Goal: Information Seeking & Learning: Learn about a topic

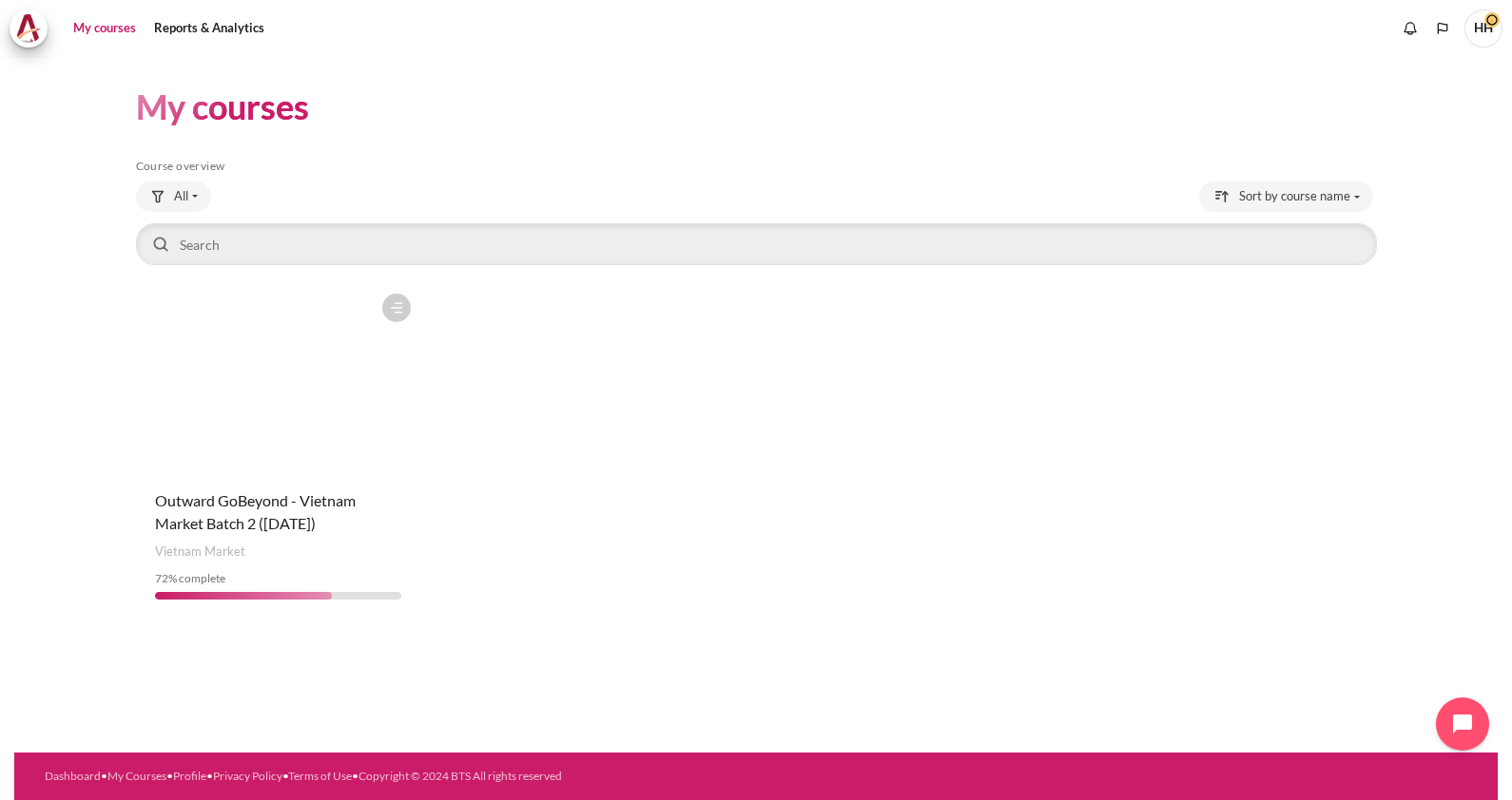
click at [244, 384] on figure "Content" at bounding box center [279, 379] width 285 height 190
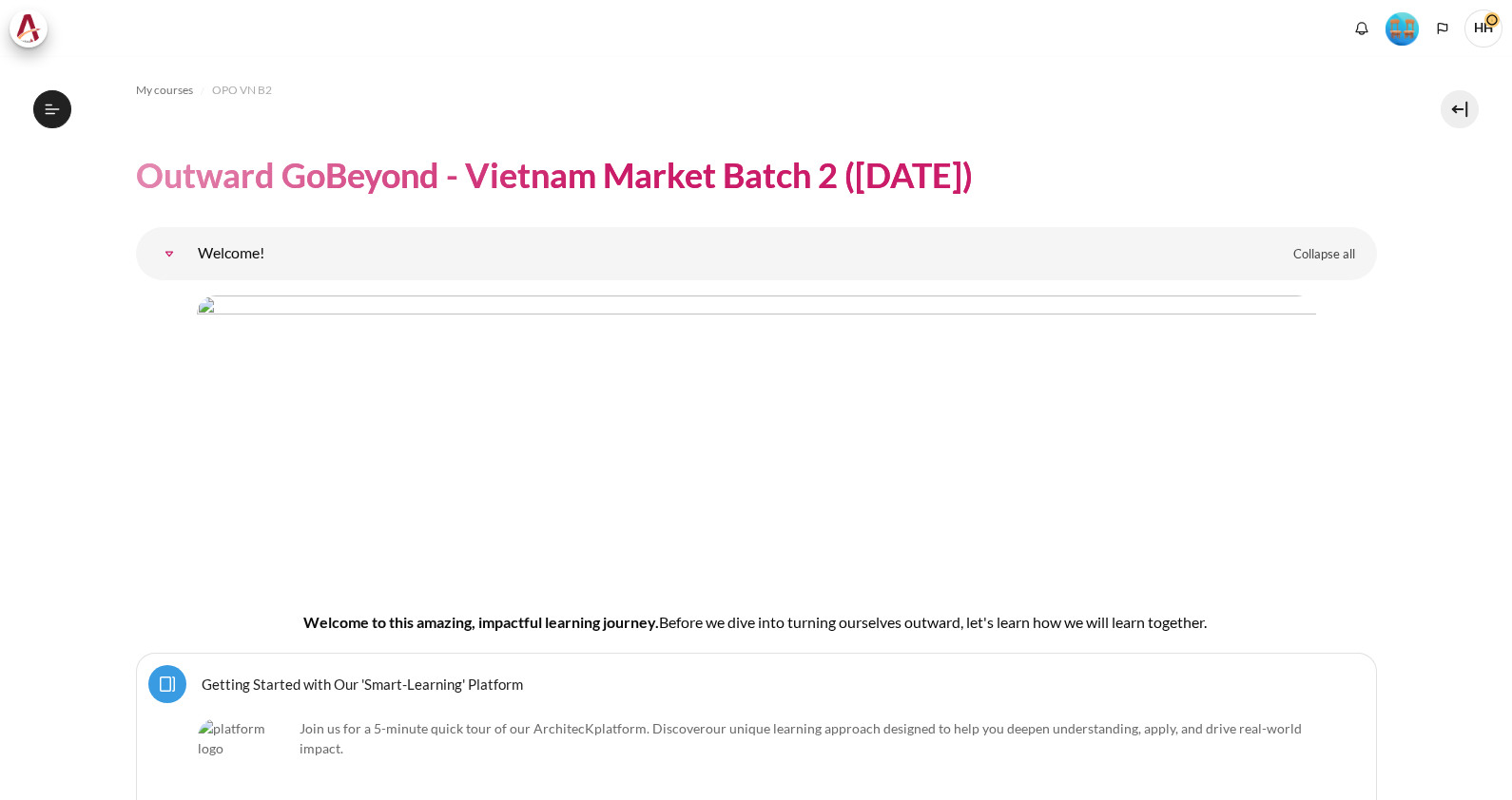
click at [175, 252] on link "Welcome!" at bounding box center [169, 254] width 38 height 38
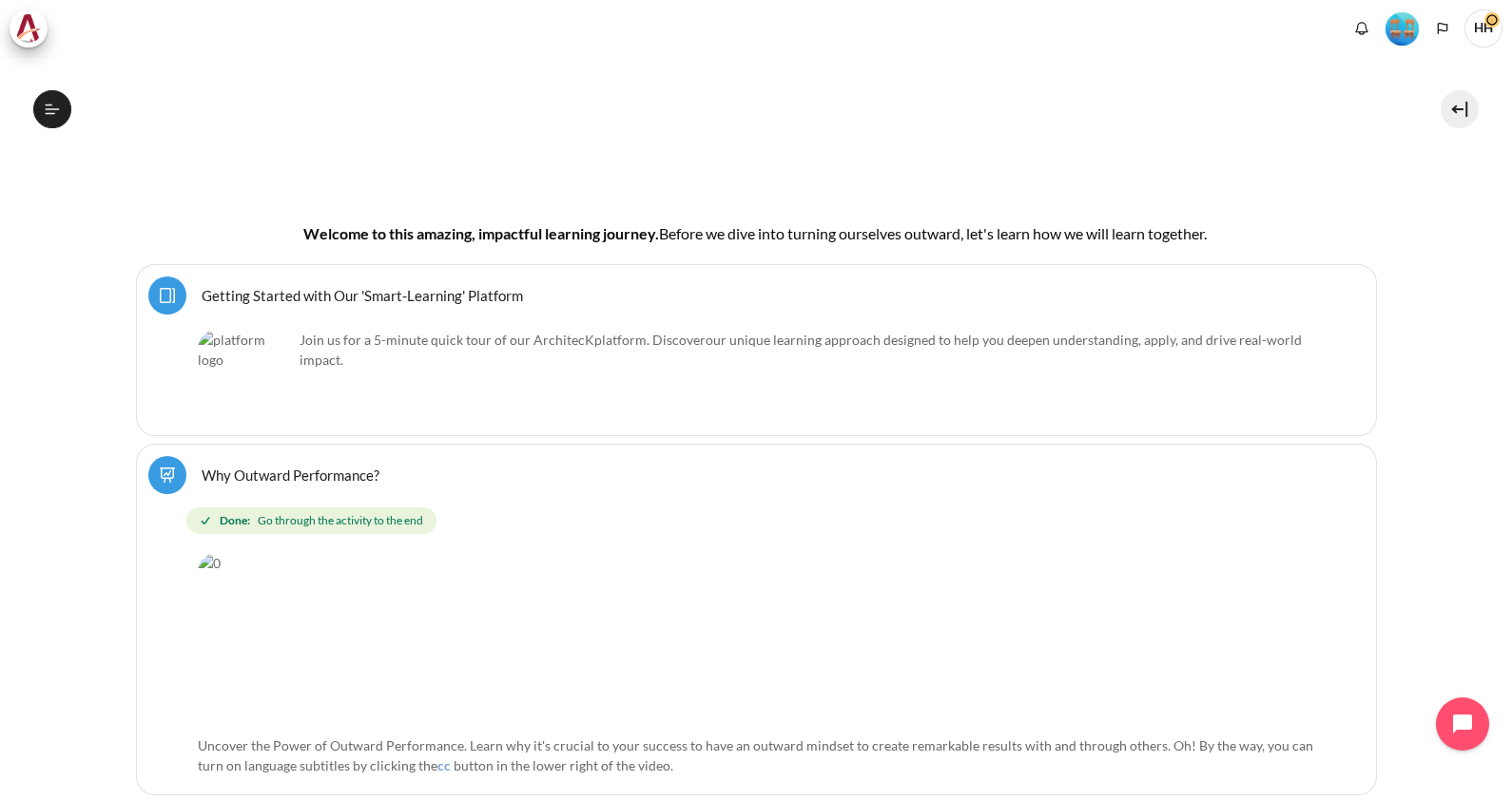
scroll to position [499, 0]
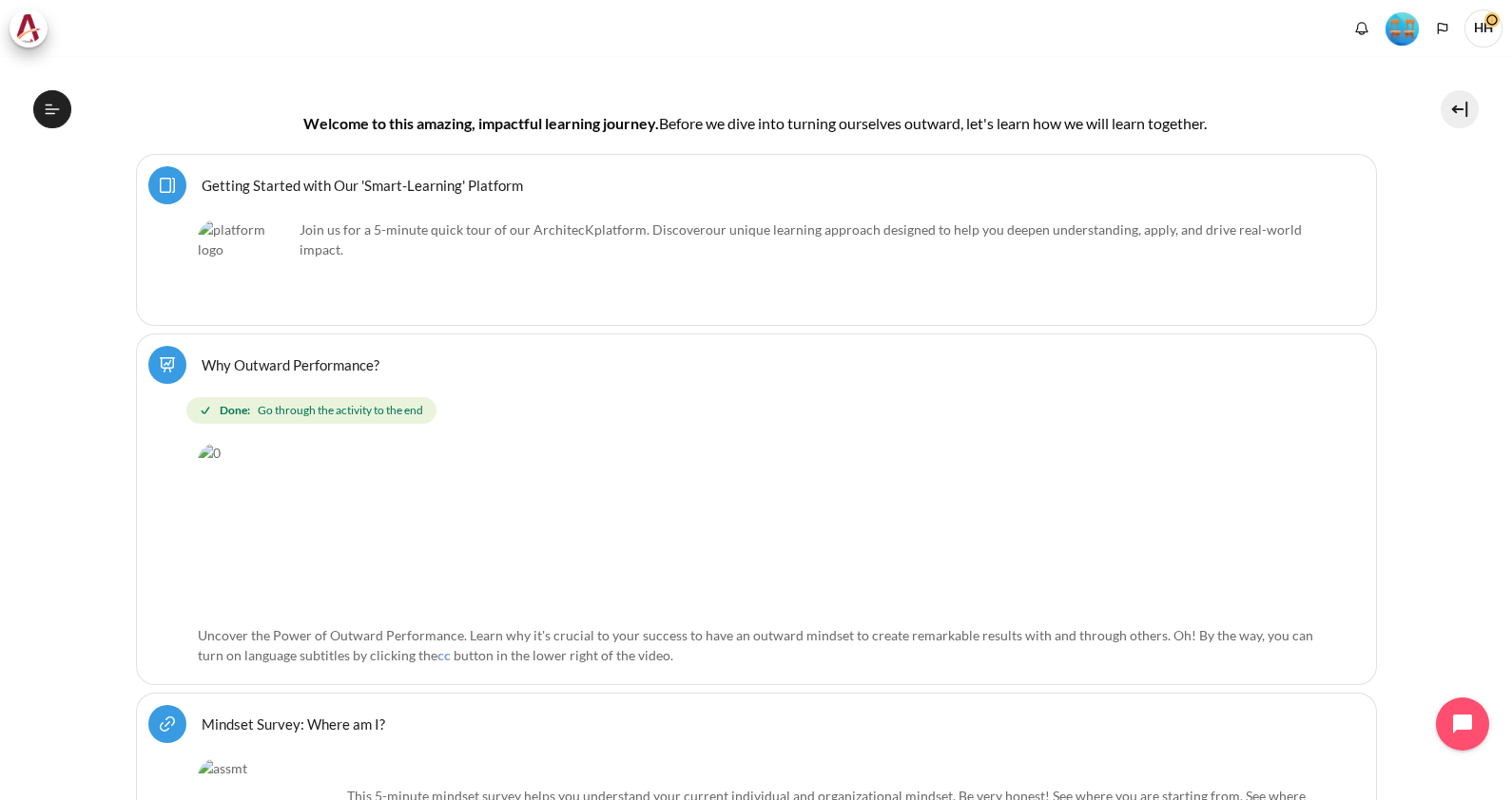
drag, startPoint x: 1508, startPoint y: 787, endPoint x: 1027, endPoint y: 303, distance: 682.4
click at [1027, 303] on div "Join us for a 5-minute quick tour of our ArchitecK platform. Discover our uniqu…" at bounding box center [756, 266] width 1118 height 94
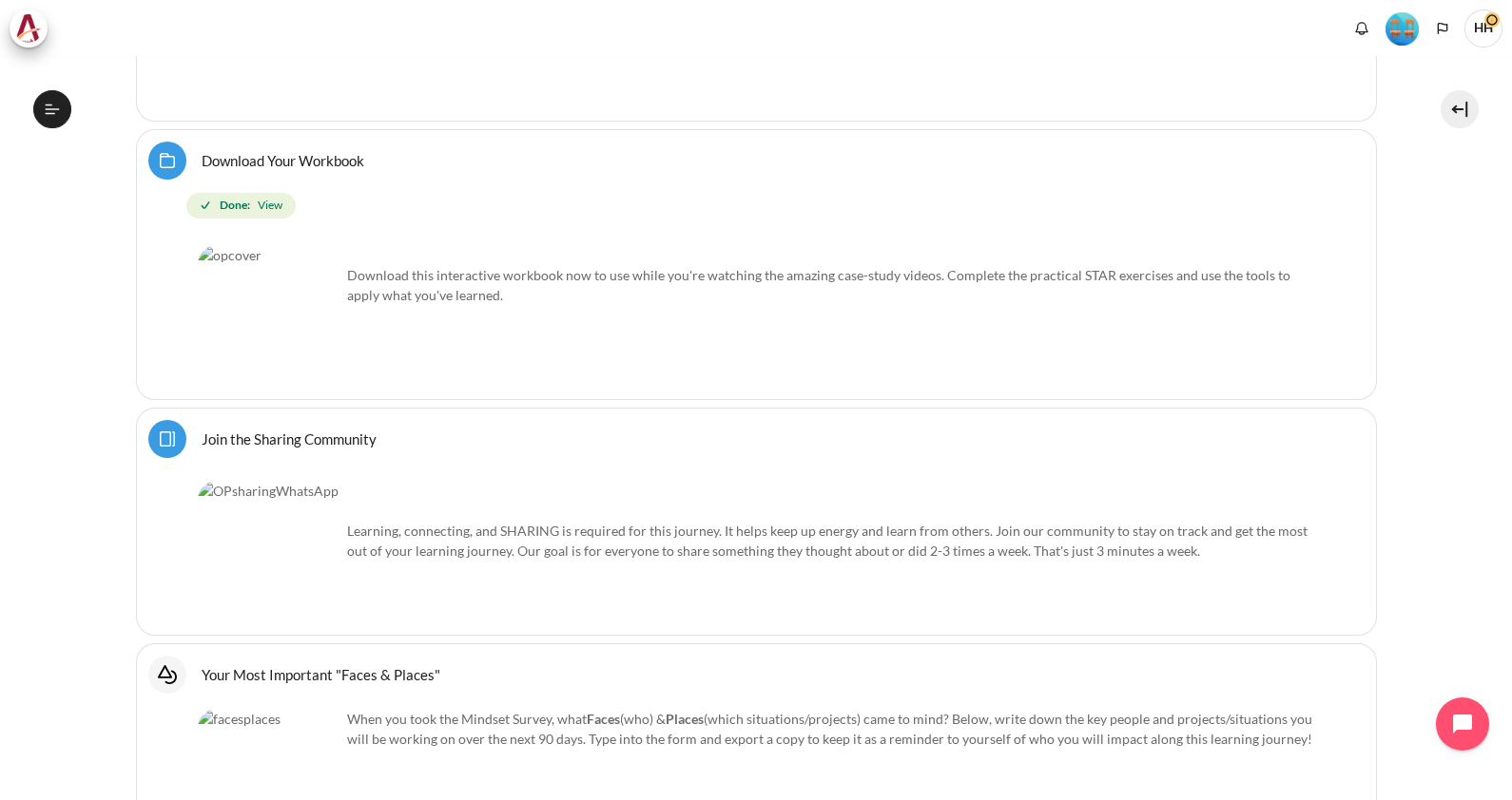
scroll to position [1307, 0]
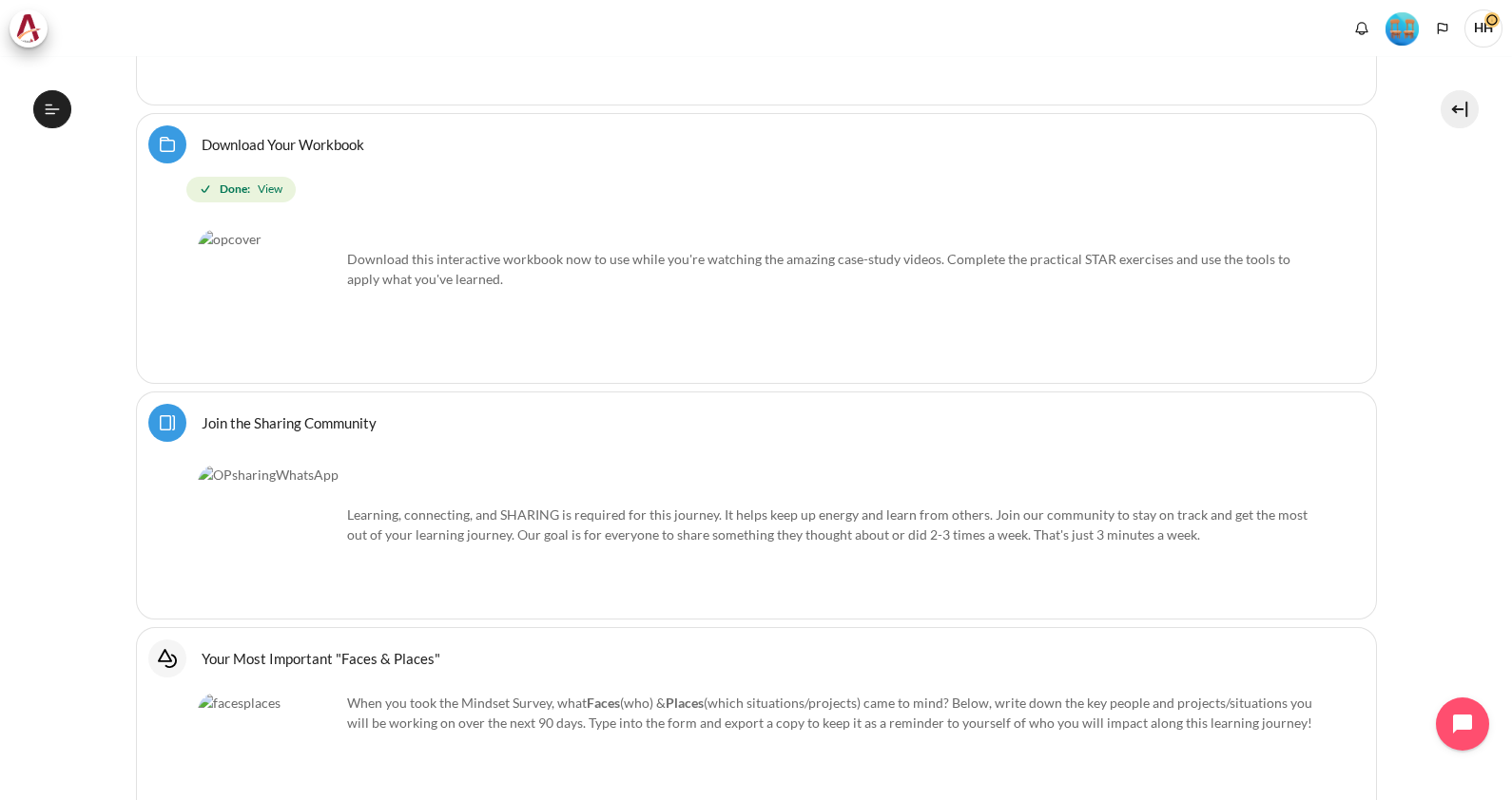
drag, startPoint x: 1508, startPoint y: 789, endPoint x: 903, endPoint y: 409, distance: 714.4
click at [903, 409] on div "Join the Sharing Community Page" at bounding box center [756, 423] width 1217 height 38
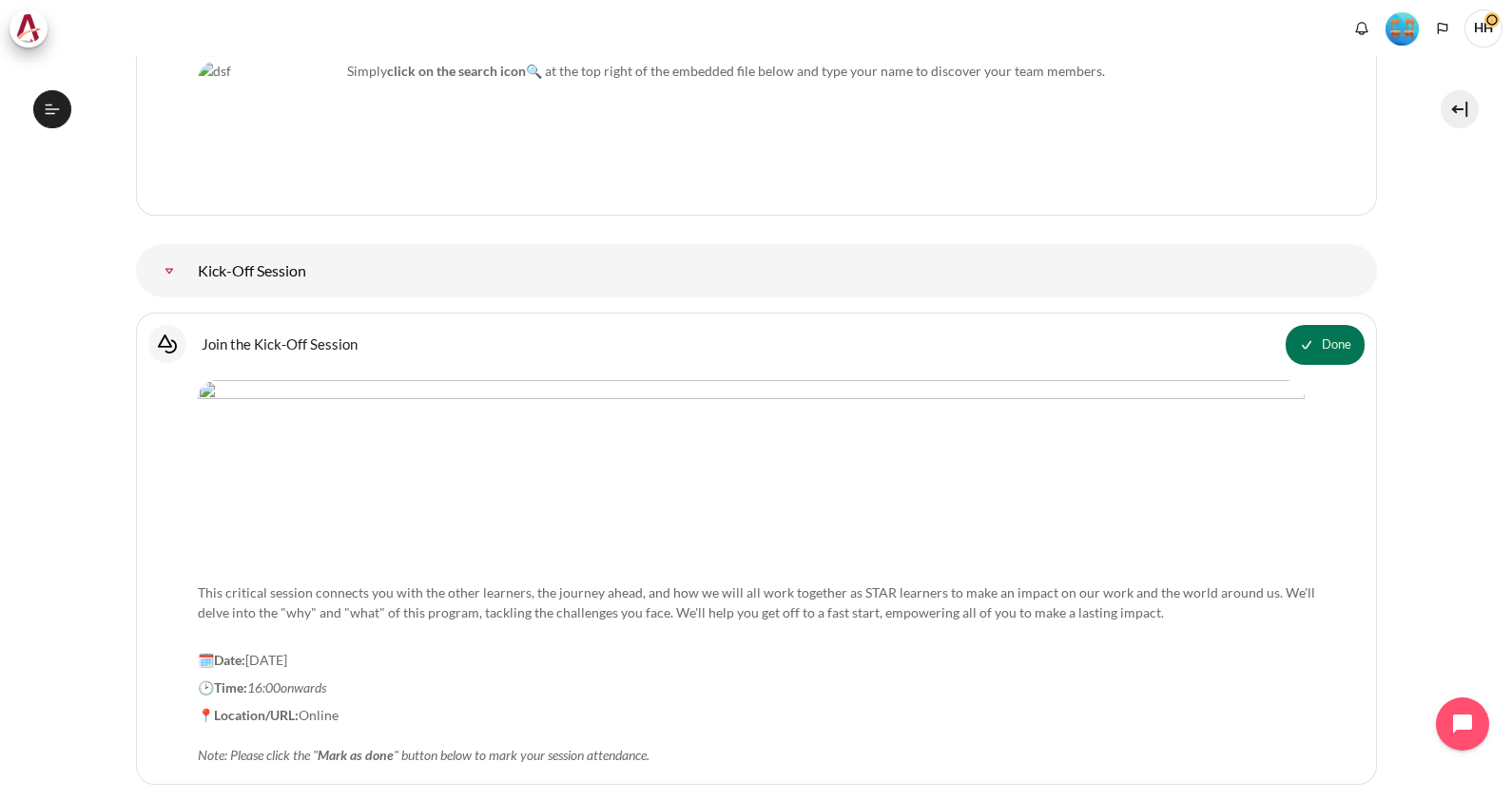
scroll to position [2216, 0]
click at [189, 271] on link "Kick-Off Session" at bounding box center [169, 271] width 38 height 38
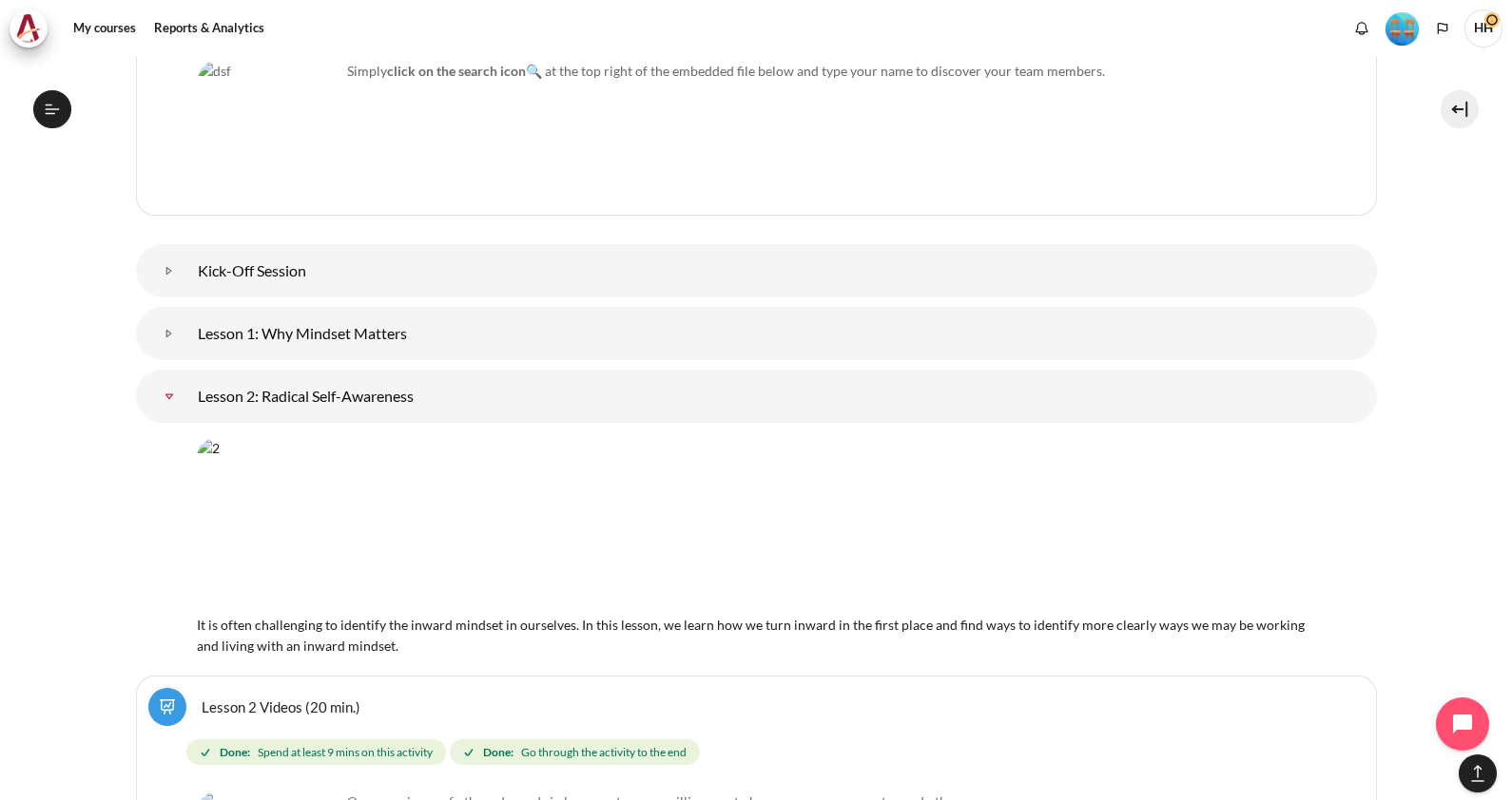
click at [174, 265] on link "Kick-Off Session" at bounding box center [169, 271] width 38 height 38
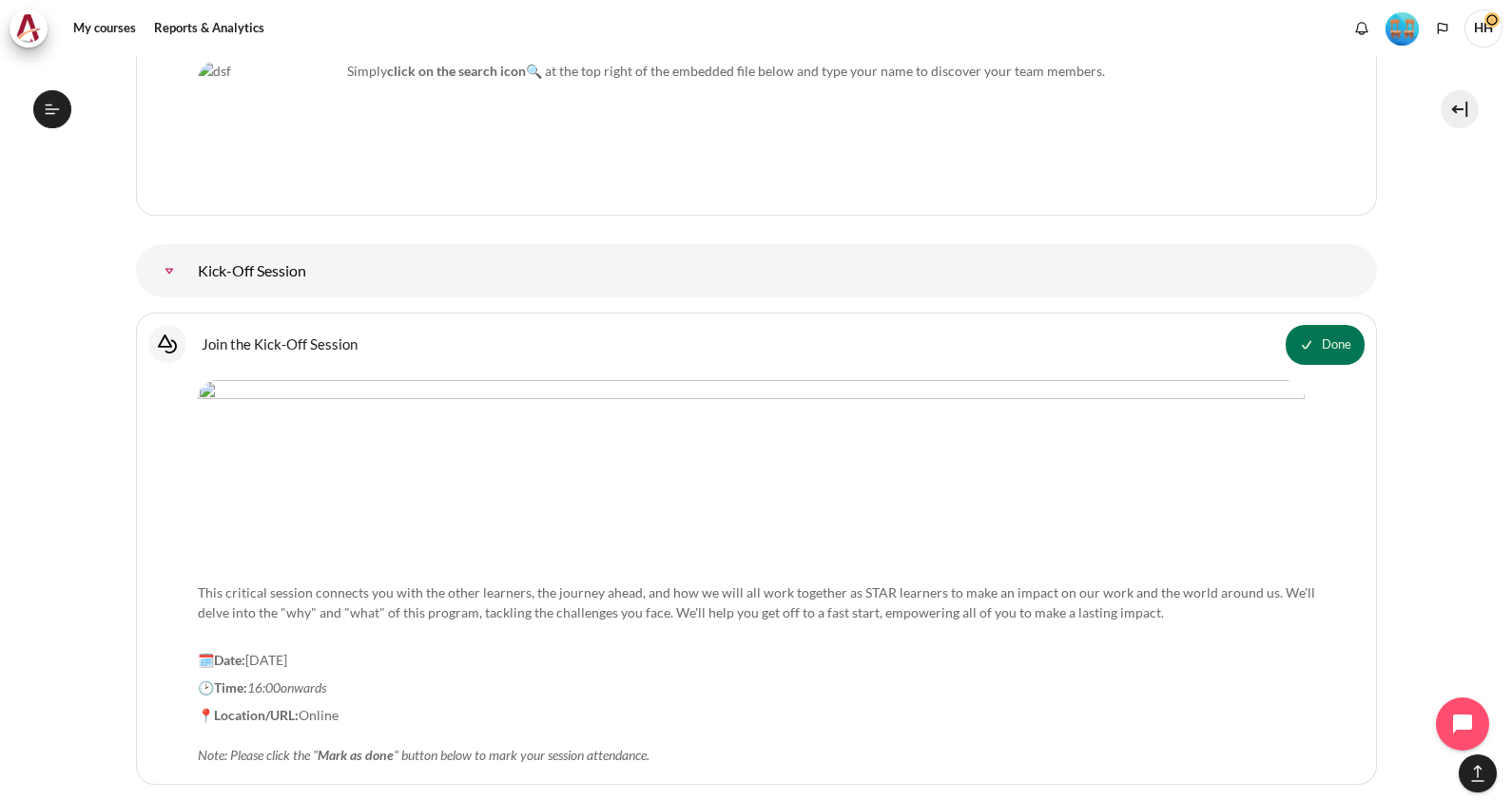
click at [250, 350] on link "Join the Kick-Off Session Interactive Content" at bounding box center [280, 344] width 156 height 18
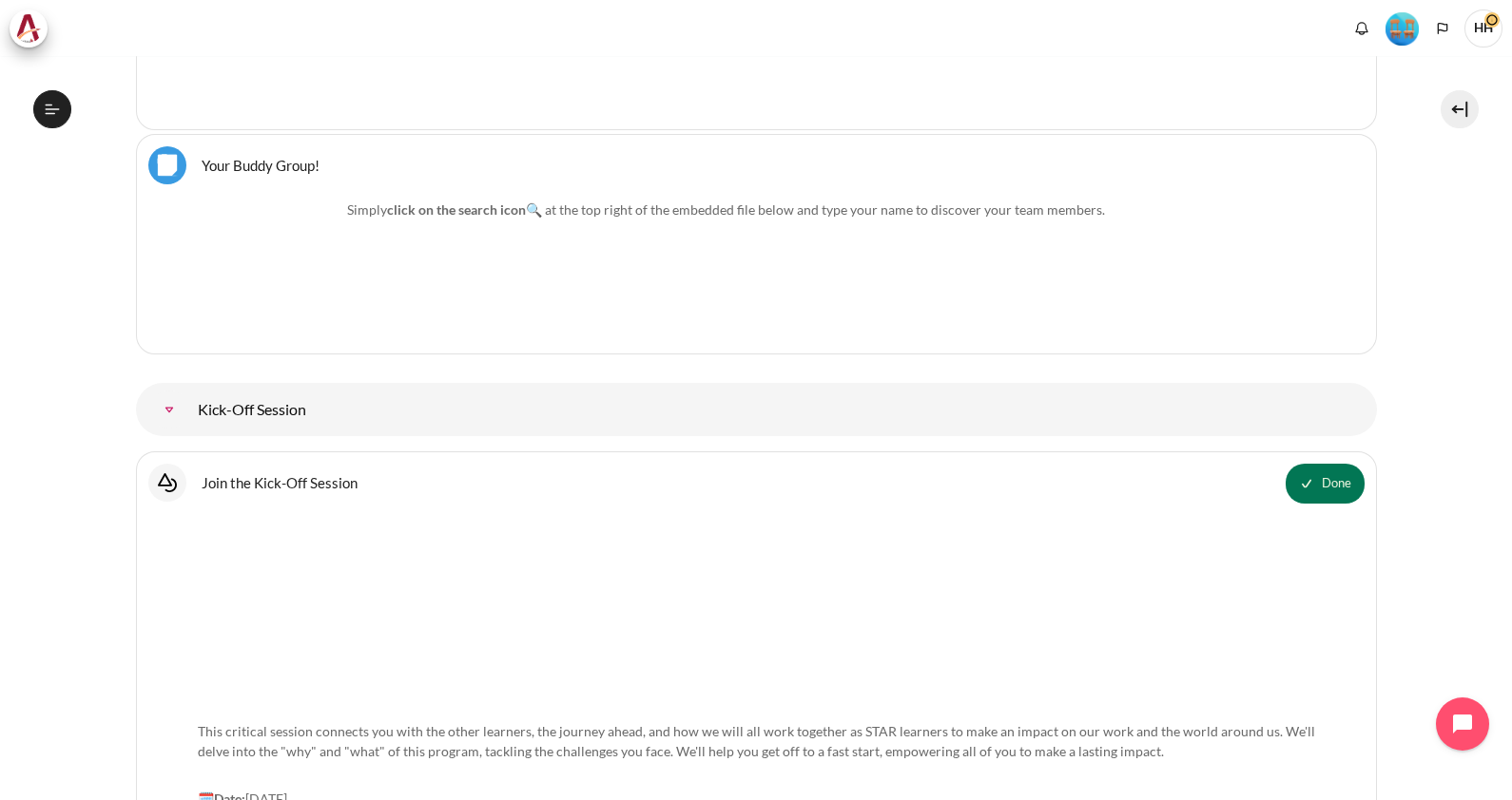
scroll to position [2166, 0]
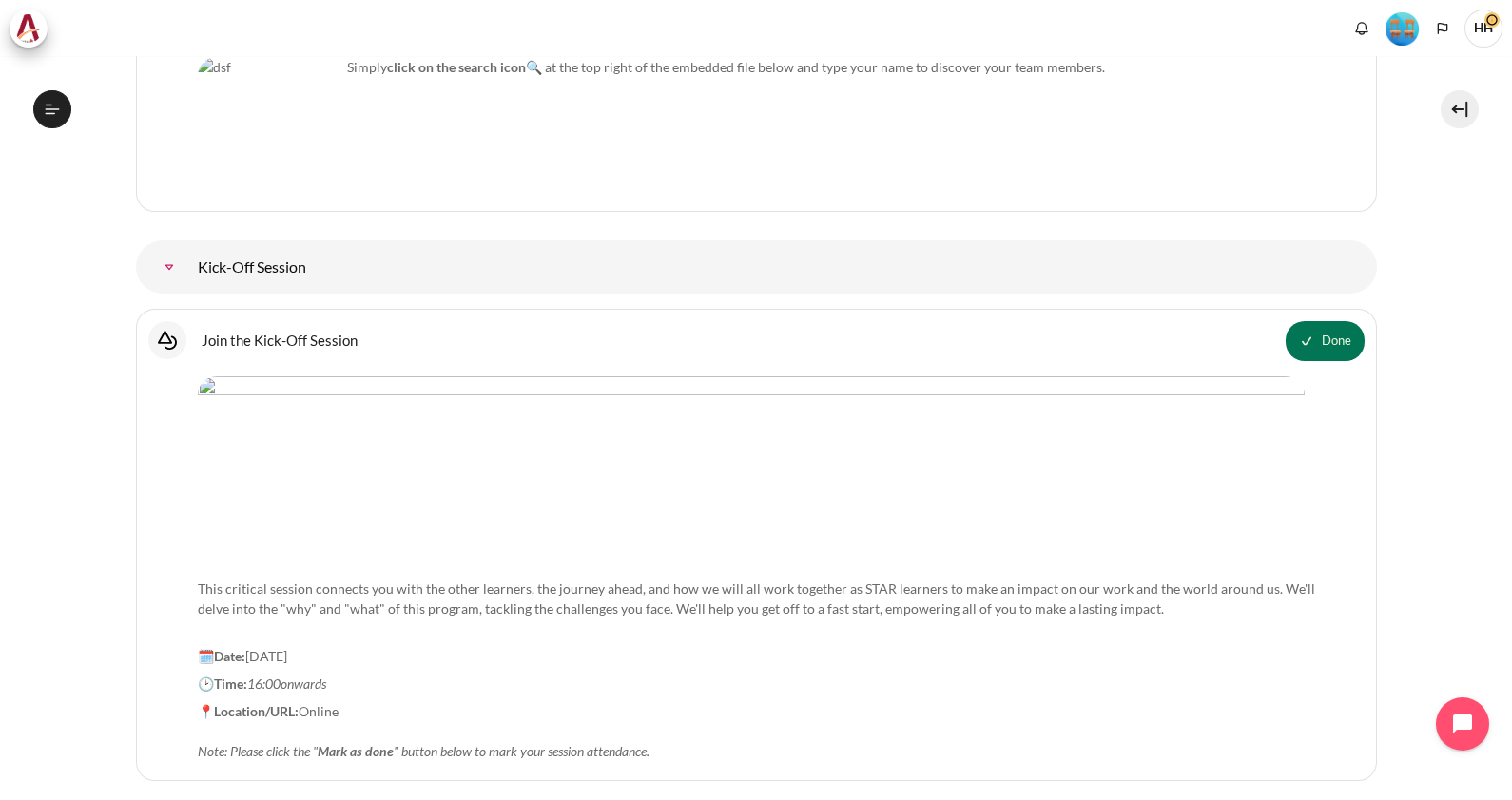
click at [217, 333] on link "Join the Kick-Off Session Interactive Content" at bounding box center [280, 340] width 156 height 18
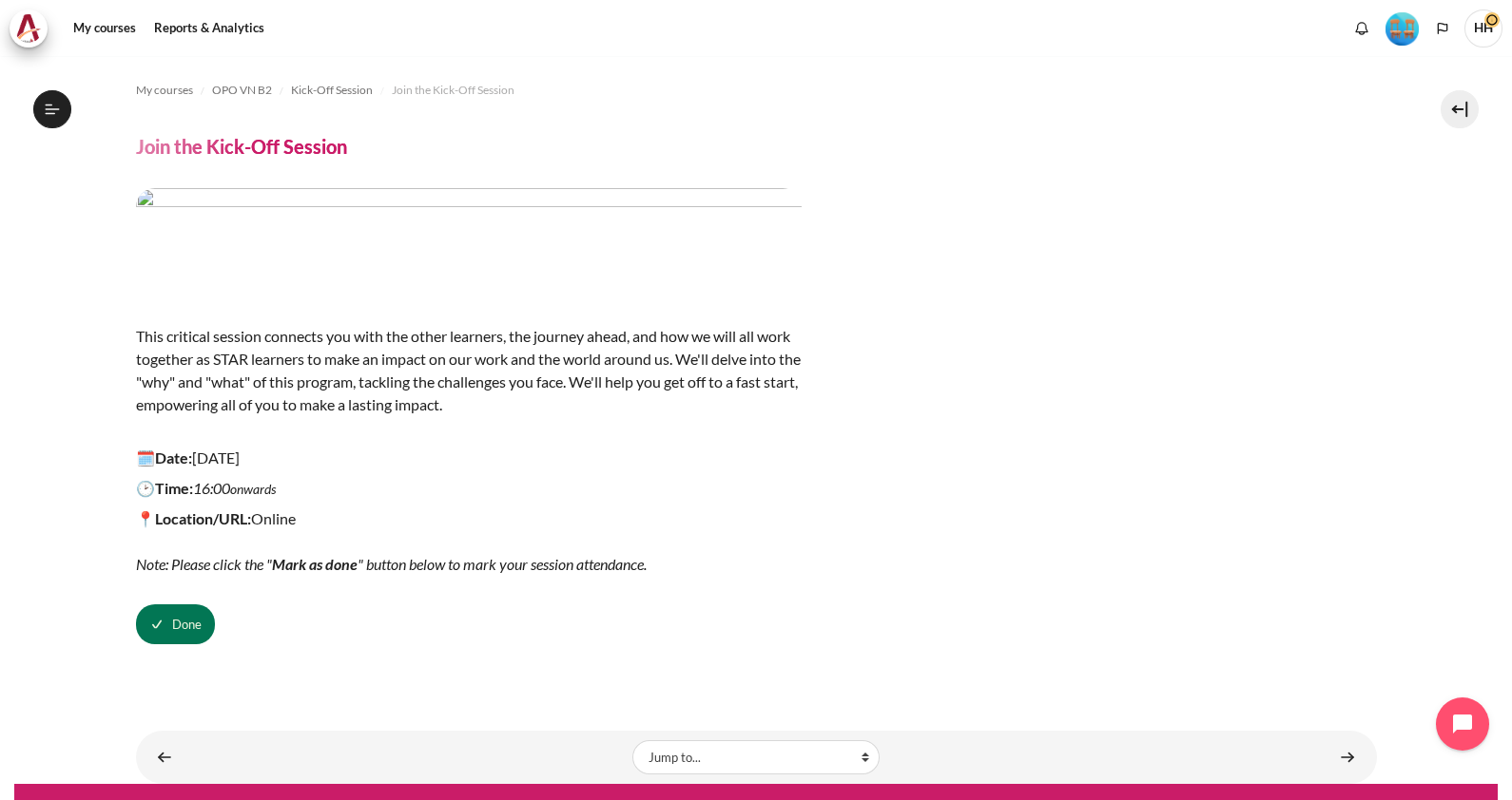
click at [636, 233] on img "Content" at bounding box center [469, 240] width 666 height 104
click at [1329, 756] on link "Content" at bounding box center [1348, 758] width 38 height 38
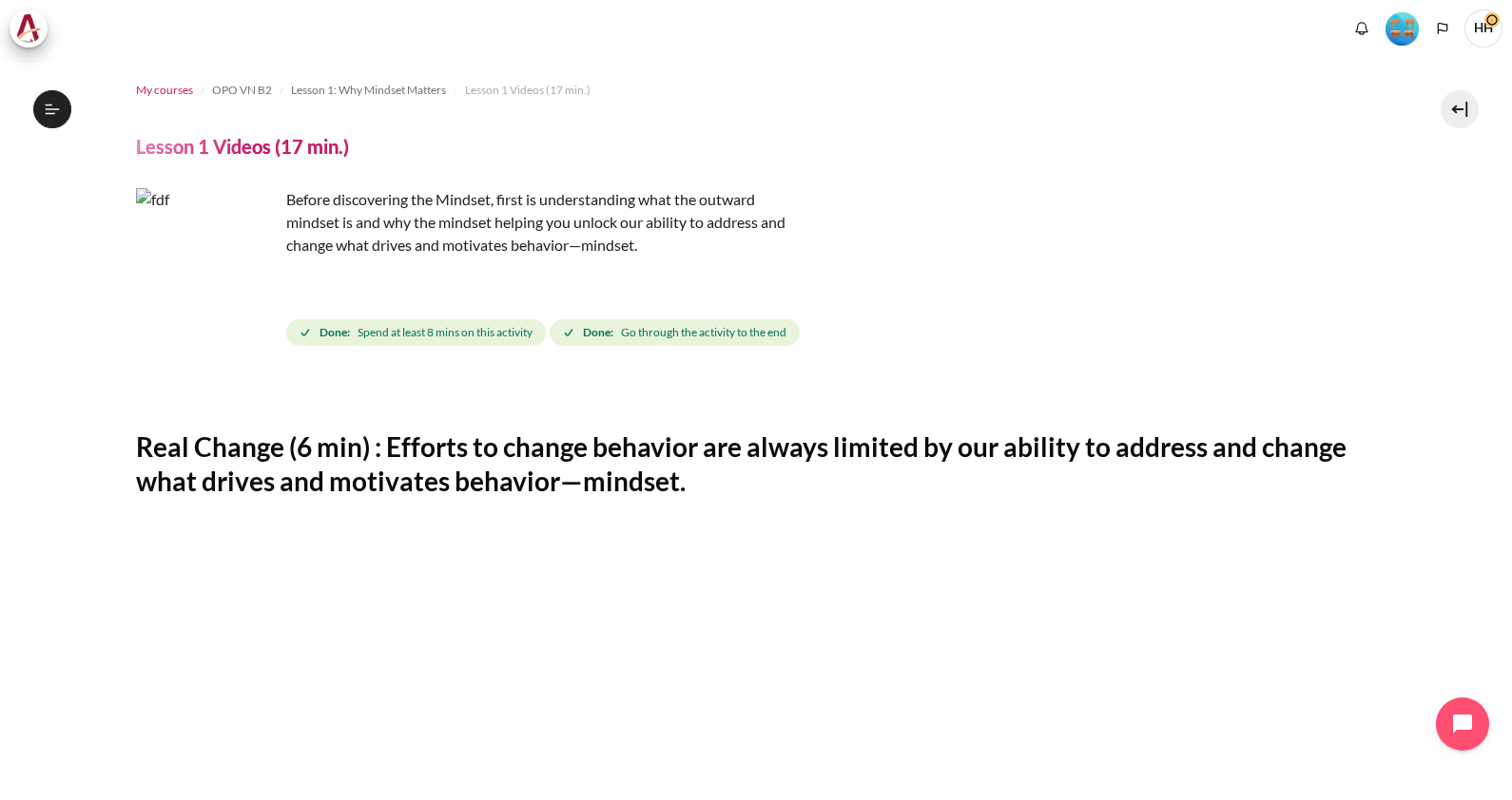
click at [143, 79] on link "My courses" at bounding box center [165, 90] width 57 height 23
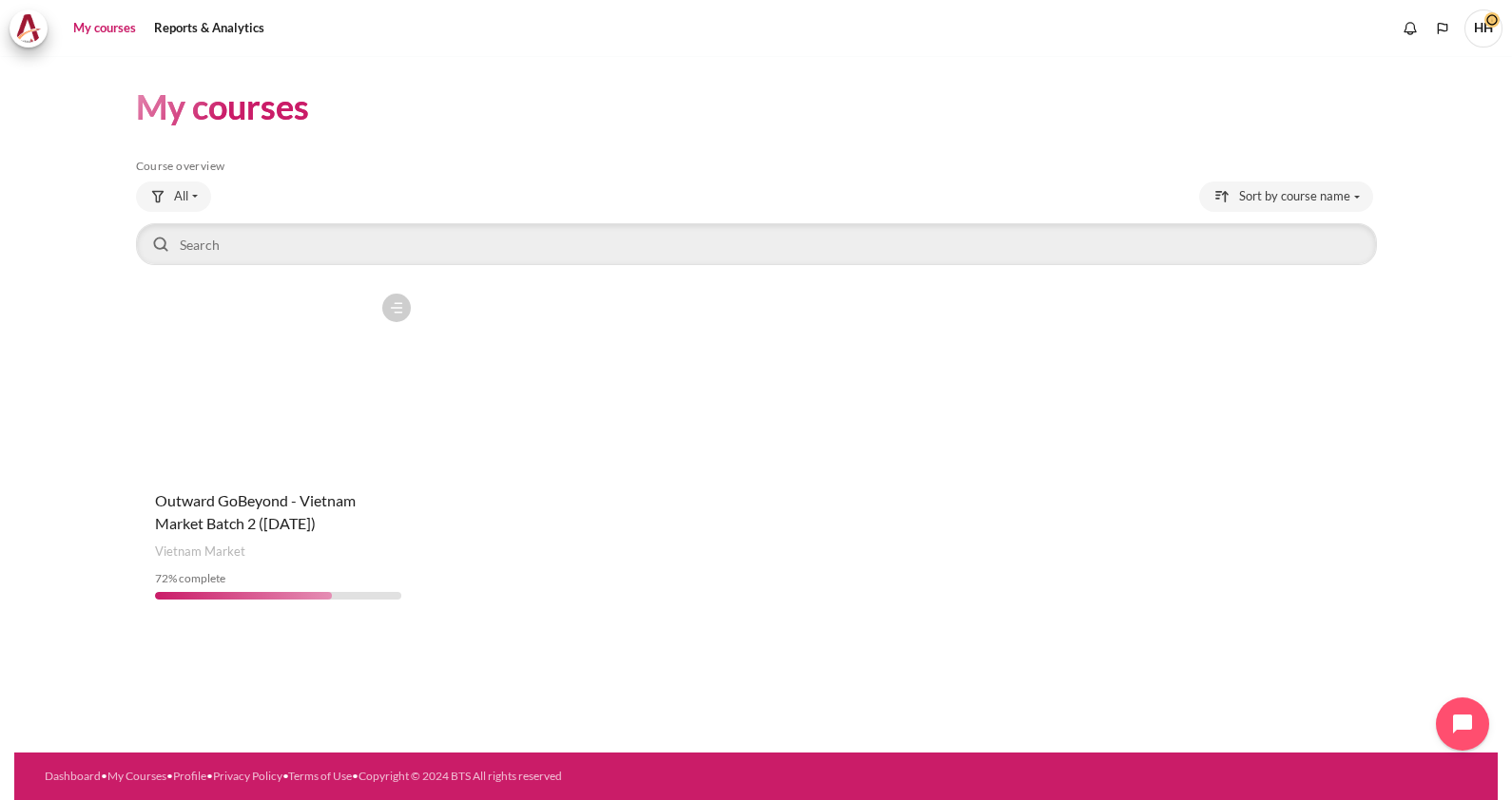
click at [207, 331] on figure "Content" at bounding box center [279, 379] width 285 height 190
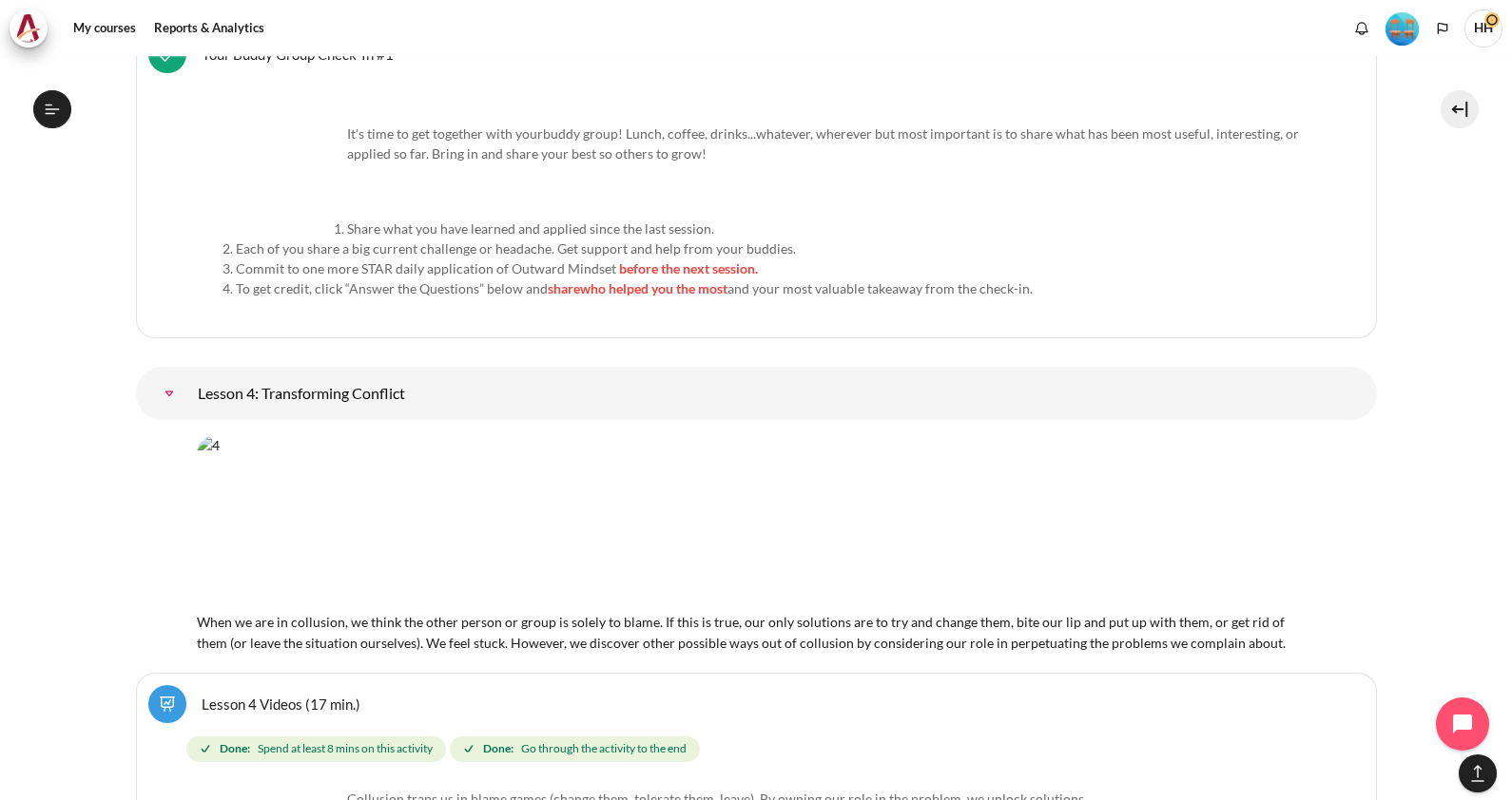
scroll to position [6694, 0]
